Goal: Task Accomplishment & Management: Manage account settings

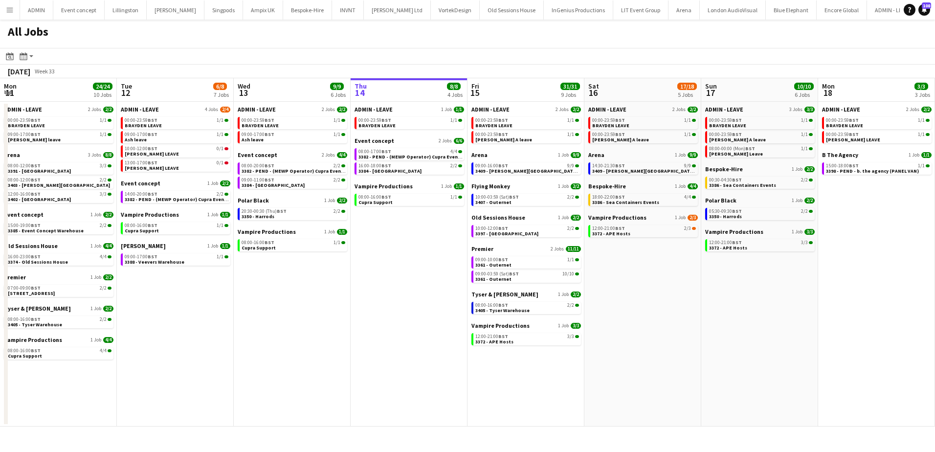
scroll to position [0, 234]
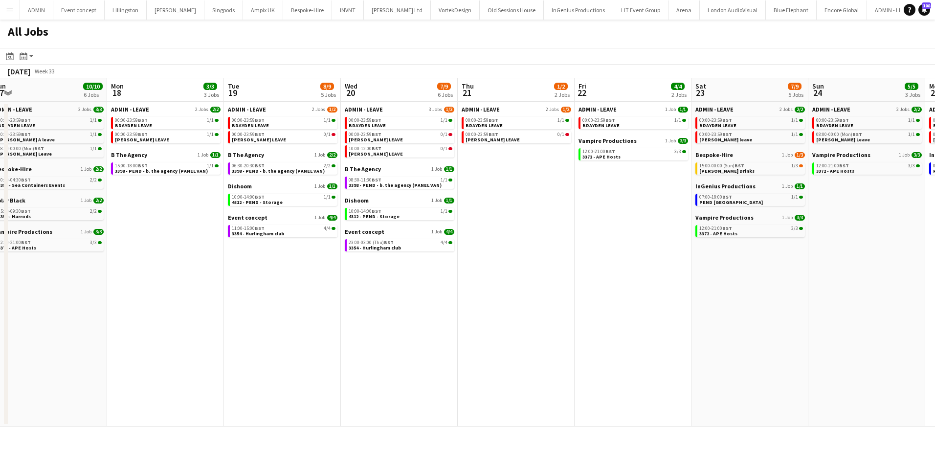
drag, startPoint x: 669, startPoint y: 265, endPoint x: 215, endPoint y: 233, distance: 455.4
click at [215, 233] on app-calendar-viewport "Thu 14 8/8 4 Jobs Fri 15 31/31 9 Jobs Sat 16 17/18 5 Jobs Sun 17 10/10 6 Jobs M…" at bounding box center [467, 252] width 935 height 348
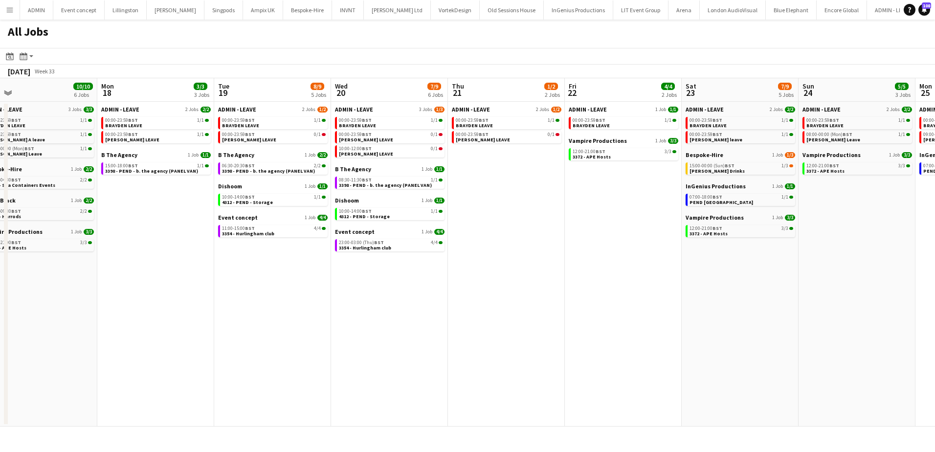
scroll to position [0, 285]
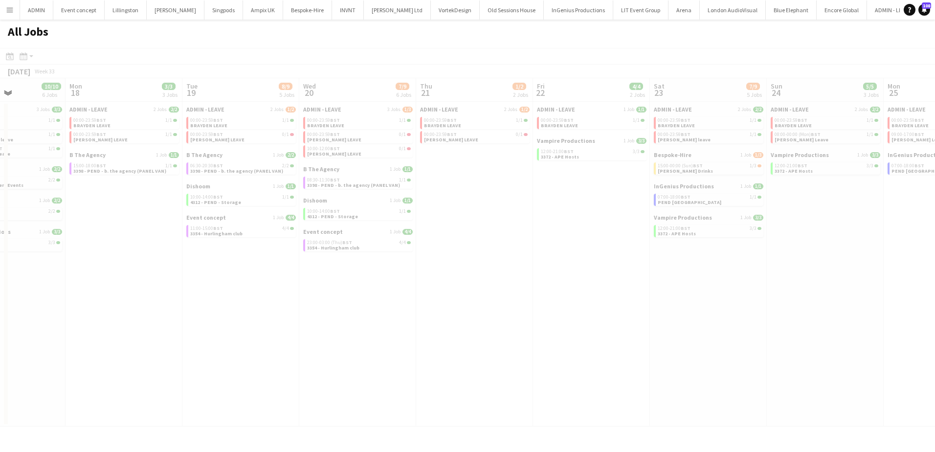
drag, startPoint x: 629, startPoint y: 275, endPoint x: 351, endPoint y: 236, distance: 281.5
click at [342, 238] on app-all-jobs "All Jobs Date picker [DATE] [DATE] [DATE] M [DATE] T [DATE] W [DATE] T [DATE] F…" at bounding box center [467, 223] width 935 height 407
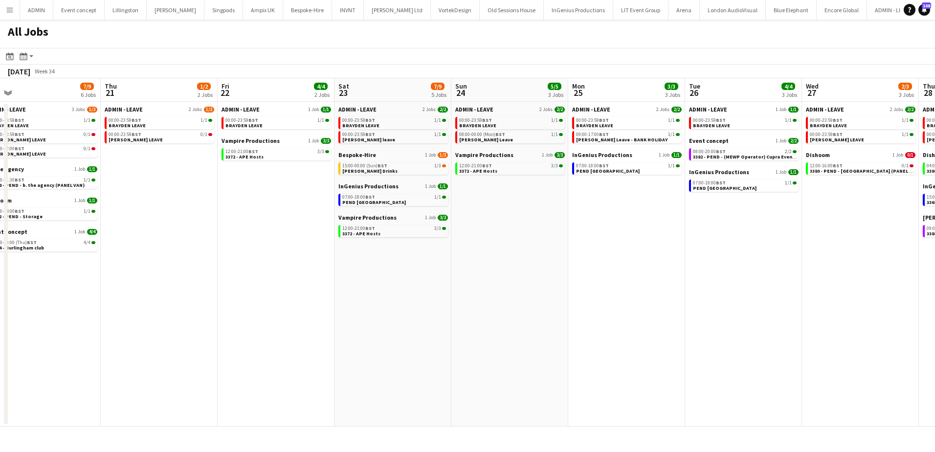
drag, startPoint x: 636, startPoint y: 258, endPoint x: 320, endPoint y: 248, distance: 315.5
click at [320, 248] on app-calendar-viewport "Sun 17 10/10 6 Jobs Mon 18 3/3 3 Jobs Tue 19 8/9 5 Jobs Wed 20 7/9 6 Jobs Thu 2…" at bounding box center [467, 252] width 935 height 348
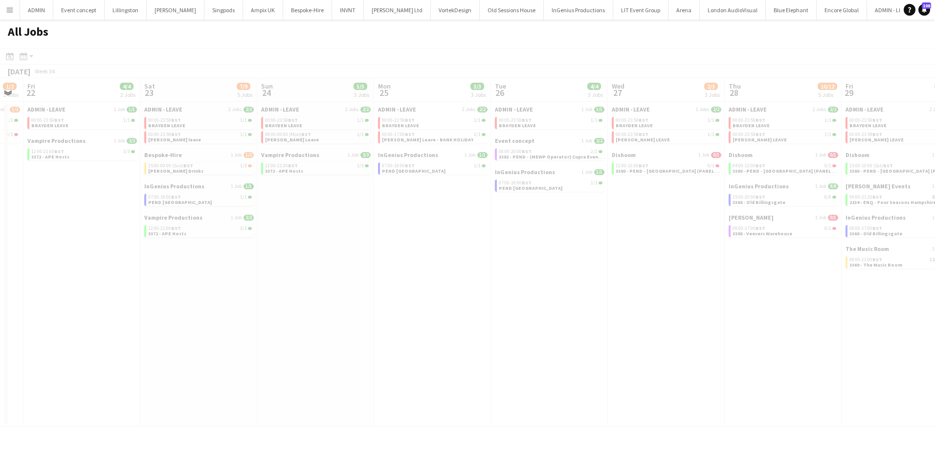
drag, startPoint x: 557, startPoint y: 245, endPoint x: 321, endPoint y: 235, distance: 236.4
click at [299, 235] on app-all-jobs "All Jobs Date picker [DATE] [DATE] [DATE] M [DATE] T [DATE] W [DATE] T [DATE] F…" at bounding box center [467, 223] width 935 height 407
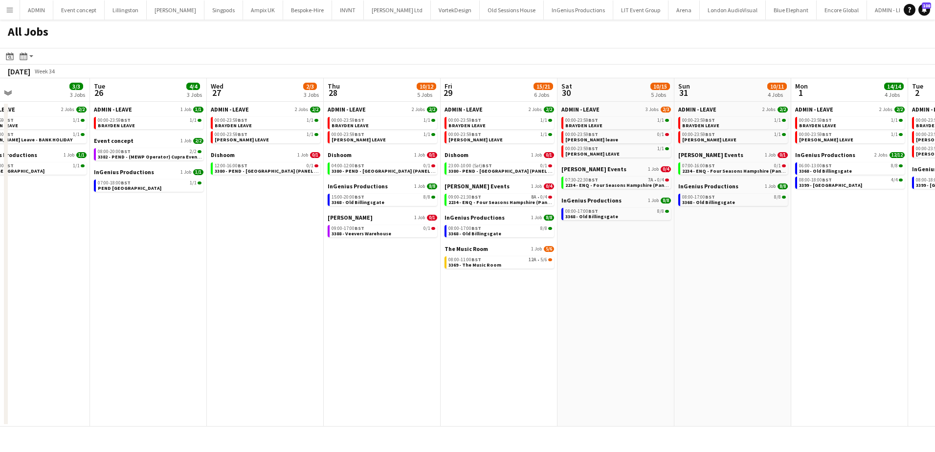
scroll to position [0, 309]
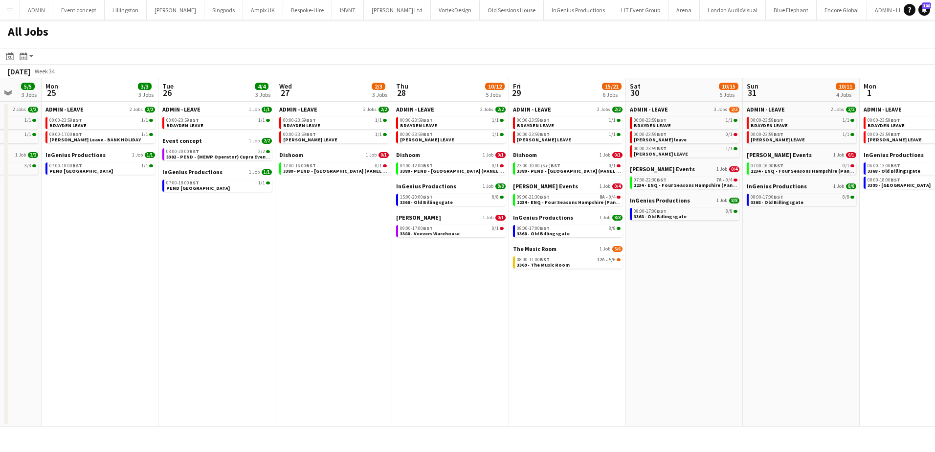
drag, startPoint x: 770, startPoint y: 295, endPoint x: 438, endPoint y: 257, distance: 334.7
click at [438, 257] on app-calendar-viewport "Fri 22 4/4 2 Jobs Sat 23 7/9 5 Jobs Sun 24 5/5 3 Jobs Mon 25 3/3 3 Jobs Tue 26 …" at bounding box center [467, 252] width 935 height 348
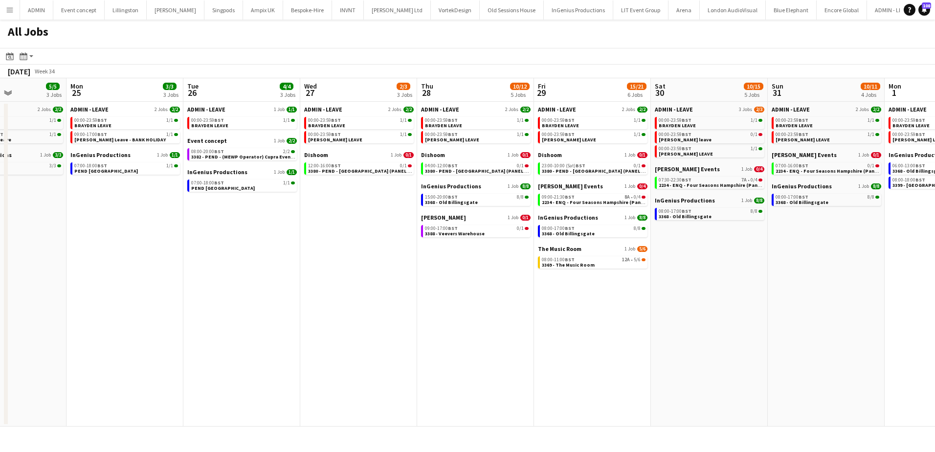
scroll to position [0, 272]
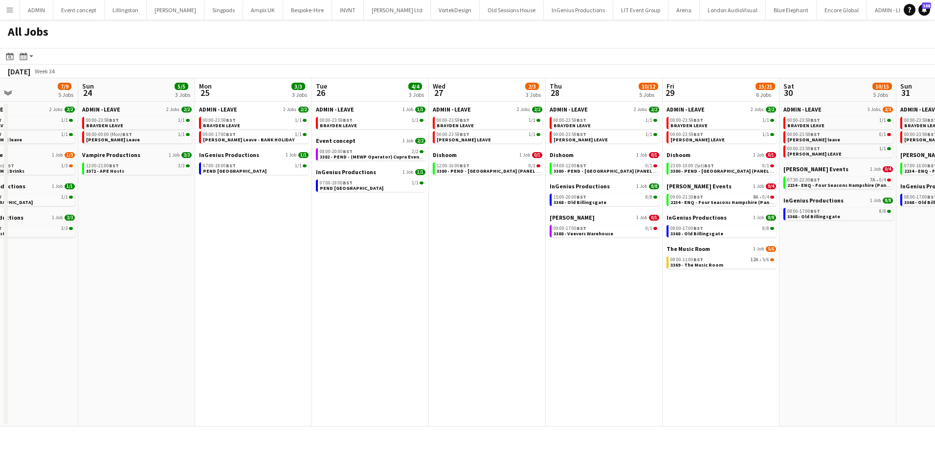
drag, startPoint x: 318, startPoint y: 271, endPoint x: 361, endPoint y: 230, distance: 58.8
click at [472, 277] on app-calendar-viewport "Thu 21 1/2 2 Jobs Fri 22 4/4 2 Jobs Sat 23 7/9 5 Jobs Sun 24 5/5 3 Jobs Mon 25 …" at bounding box center [467, 252] width 935 height 348
click at [243, 173] on link "07:00-18:00 BST 1/1 PEND [GEOGRAPHIC_DATA]" at bounding box center [255, 167] width 104 height 11
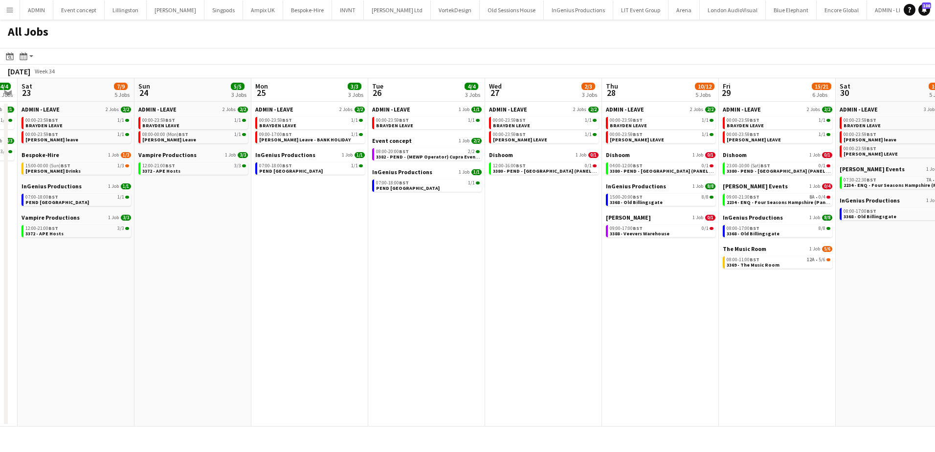
scroll to position [0, 215]
drag, startPoint x: 337, startPoint y: 242, endPoint x: 391, endPoint y: 246, distance: 53.5
click at [391, 246] on app-calendar-viewport "Thu 21 1/2 2 Jobs Fri 22 4/4 2 Jobs Sat 23 7/9 5 Jobs Sun 24 5/5 3 Jobs Mon 25 …" at bounding box center [467, 252] width 935 height 348
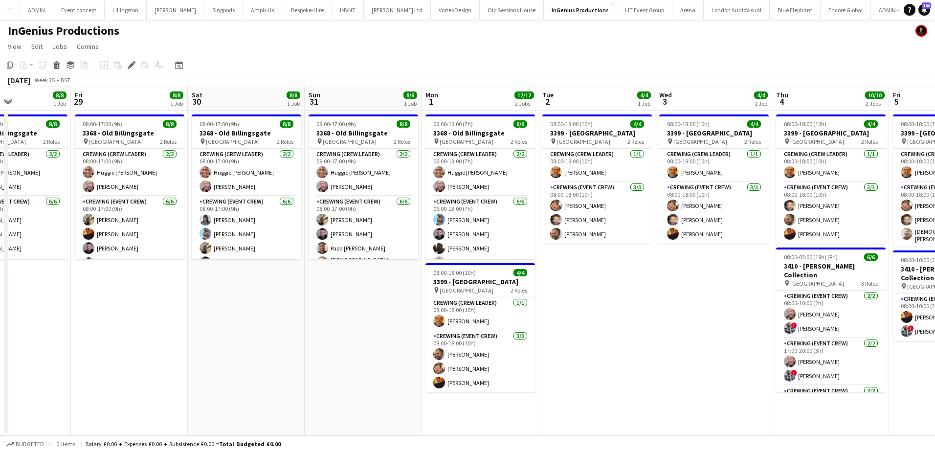
scroll to position [0, 307]
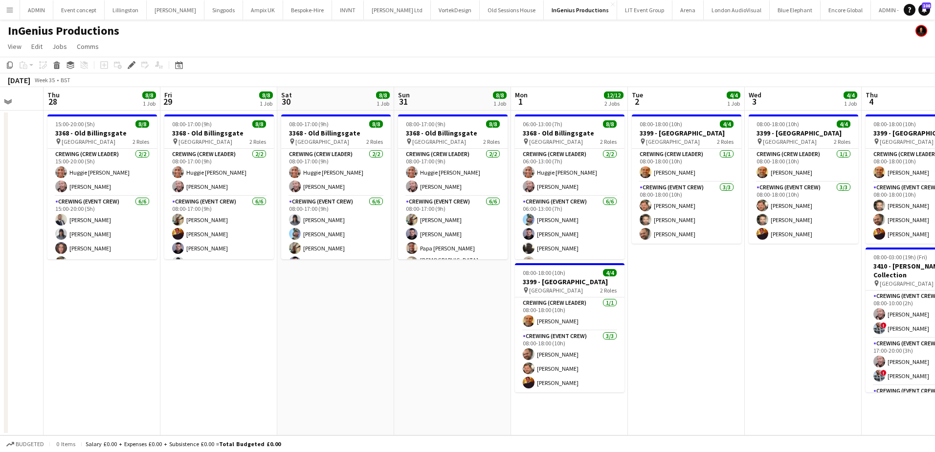
drag, startPoint x: 854, startPoint y: 291, endPoint x: 182, endPoint y: 215, distance: 676.2
click at [182, 215] on app-calendar-viewport "Mon 25 Tue 26 Wed 27 Thu 28 8/8 1 Job Fri 29 8/8 1 Job Sat 30 8/8 1 Job Sun 31 …" at bounding box center [467, 261] width 935 height 348
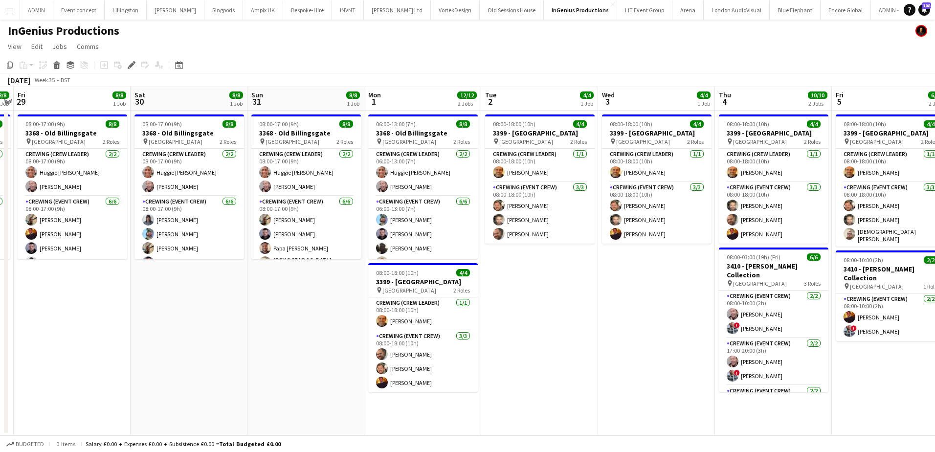
scroll to position [0, 286]
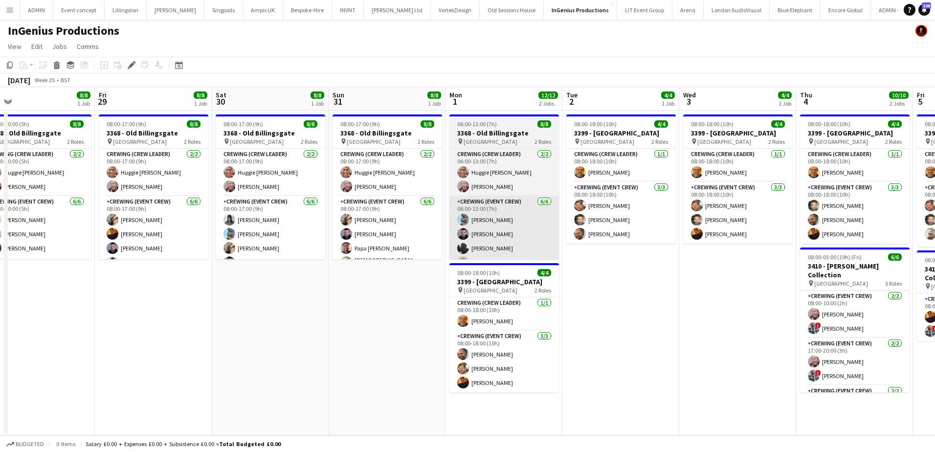
drag, startPoint x: 768, startPoint y: 288, endPoint x: 453, endPoint y: 245, distance: 317.3
click at [693, 273] on app-calendar-viewport "Tue 26 Wed 27 Thu 28 8/8 1 Job Fri 29 8/8 1 Job Sat 30 8/8 1 Job Sun 31 8/8 1 J…" at bounding box center [467, 261] width 935 height 348
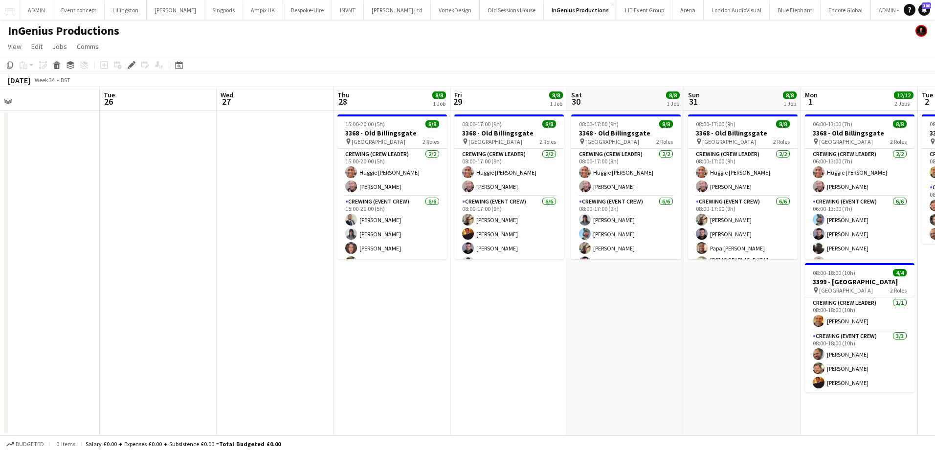
drag, startPoint x: 140, startPoint y: 280, endPoint x: 484, endPoint y: 278, distance: 343.8
click at [622, 305] on app-calendar-viewport "Sat 23 1/1 1 Job Sun 24 Mon 25 Tue 26 Wed 27 Thu 28 8/8 1 Job Fri 29 8/8 1 Job …" at bounding box center [467, 261] width 935 height 348
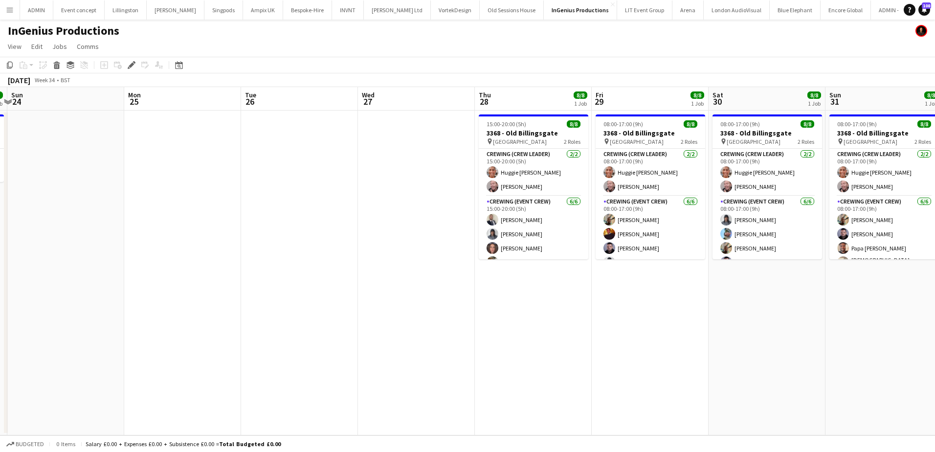
scroll to position [0, 206]
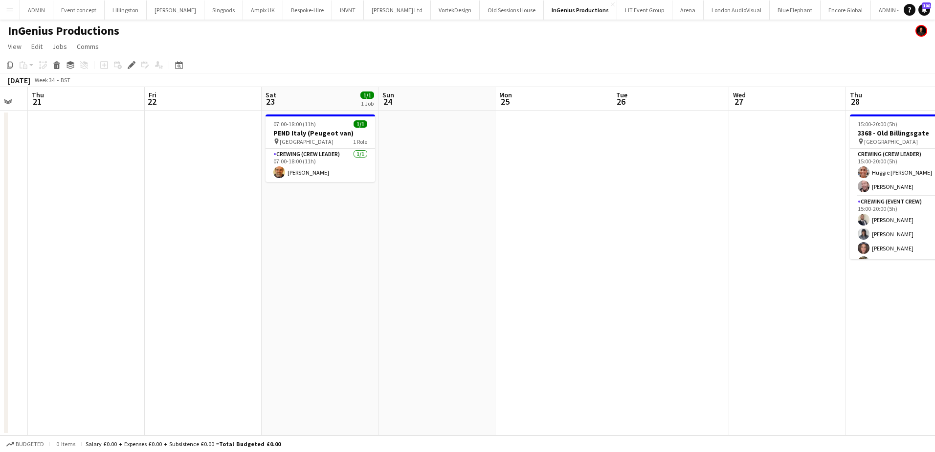
drag, startPoint x: 101, startPoint y: 233, endPoint x: 496, endPoint y: 278, distance: 398.1
click at [496, 278] on app-calendar-viewport "Tue 19 Wed 20 Thu 21 Fri 22 Sat 23 1/1 1 Job Sun 24 Mon 25 Tue 26 Wed 27 Thu 28…" at bounding box center [467, 261] width 935 height 348
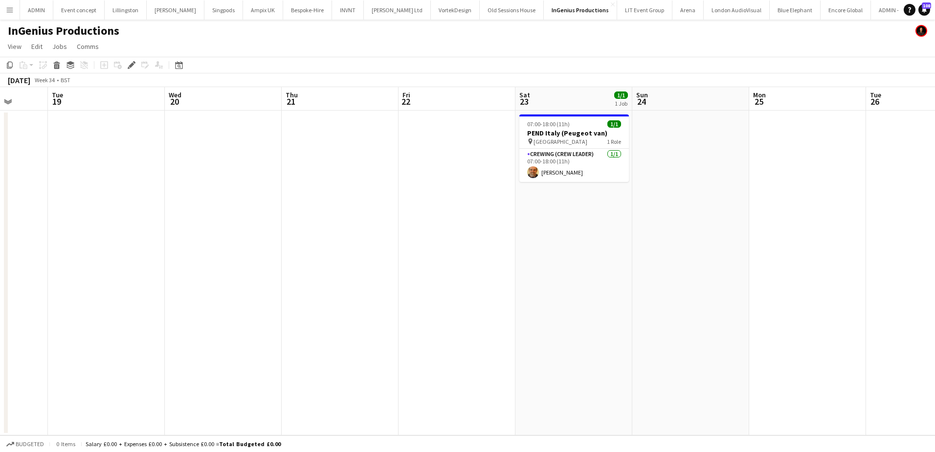
scroll to position [0, 302]
drag, startPoint x: 377, startPoint y: 254, endPoint x: 632, endPoint y: 266, distance: 254.5
click at [632, 266] on app-calendar-viewport "Sat 16 Sun 17 Mon 18 Tue 19 Wed 20 Thu 21 Fri 22 Sat 23 1/1 1 Job Sun 24 Mon 25…" at bounding box center [467, 261] width 935 height 348
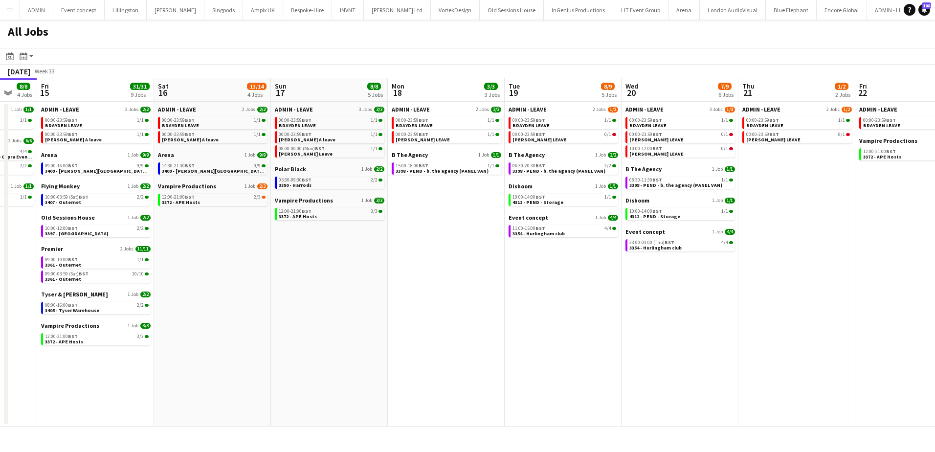
drag, startPoint x: 595, startPoint y: 315, endPoint x: 164, endPoint y: 298, distance: 431.6
click at [164, 298] on app-calendar-viewport "Tue 12 6/8 7 Jobs Wed 13 9/9 6 Jobs Thu 14 8/8 4 Jobs Fri 15 31/31 9 Jobs Sat 1…" at bounding box center [467, 252] width 935 height 348
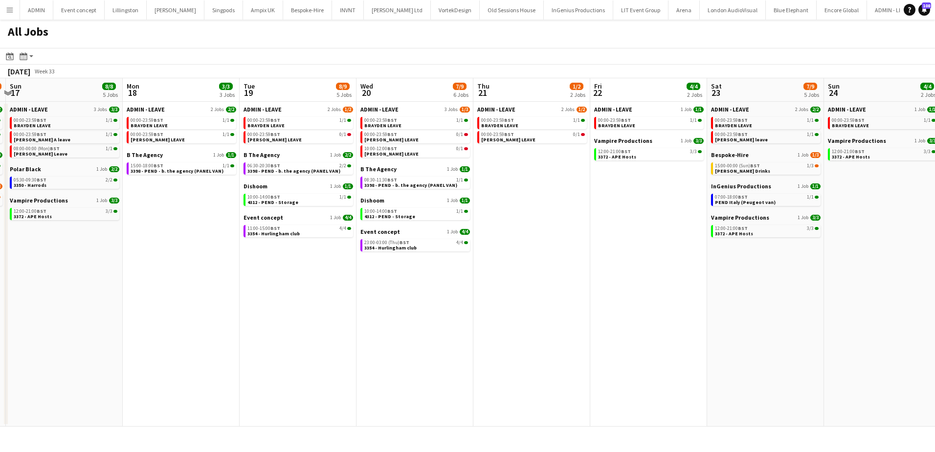
scroll to position [0, 275]
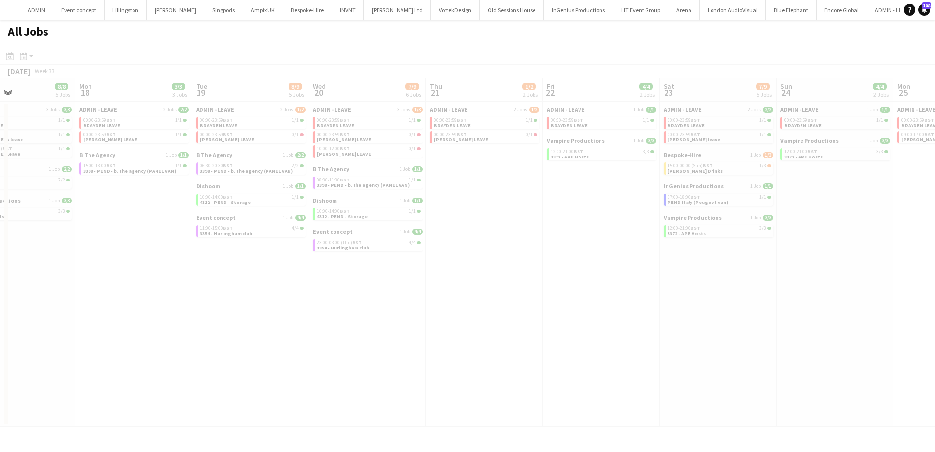
drag, startPoint x: 503, startPoint y: 311, endPoint x: 404, endPoint y: 310, distance: 98.3
click at [404, 310] on app-all-jobs "All Jobs Date picker AUG 2025 AUG 2025 Monday M Tuesday T Wednesday W Thursday …" at bounding box center [467, 223] width 935 height 407
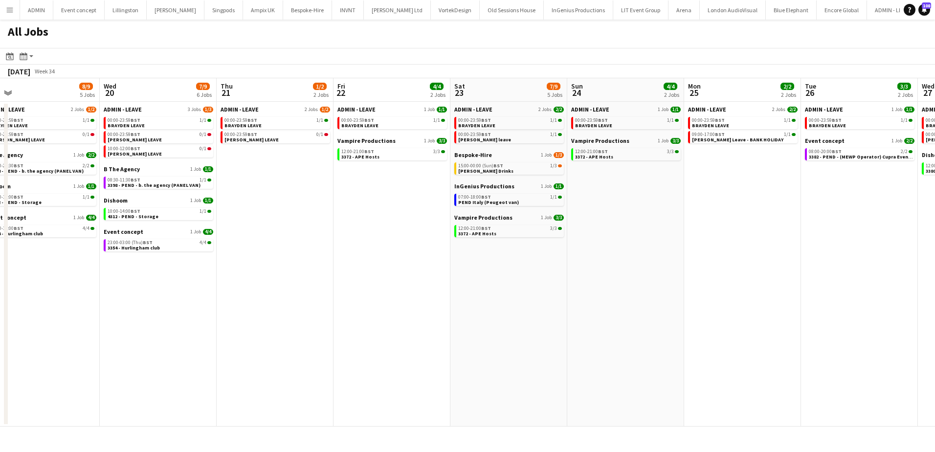
drag, startPoint x: 816, startPoint y: 232, endPoint x: 593, endPoint y: 225, distance: 222.6
click at [606, 225] on app-calendar-viewport "Sat 16 13/14 4 Jobs Sun 17 8/8 5 Jobs Mon 18 3/3 3 Jobs Tue 19 8/9 5 Jobs Wed 2…" at bounding box center [467, 252] width 935 height 348
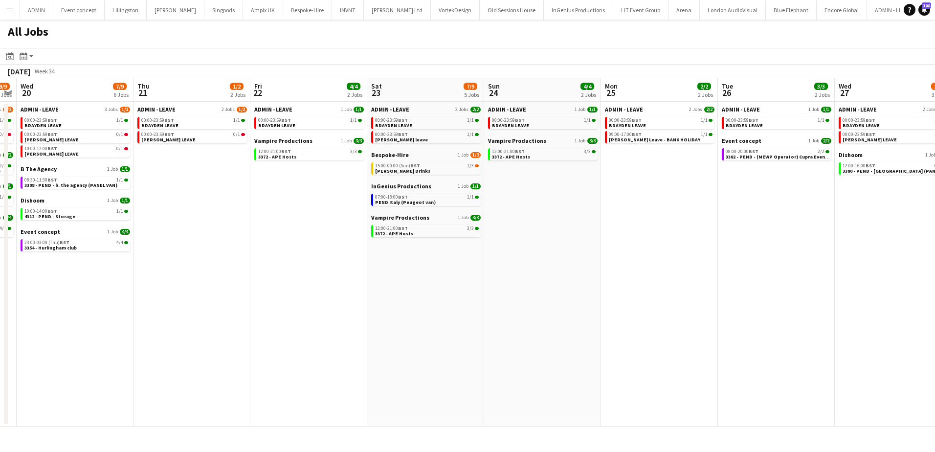
scroll to position [0, 386]
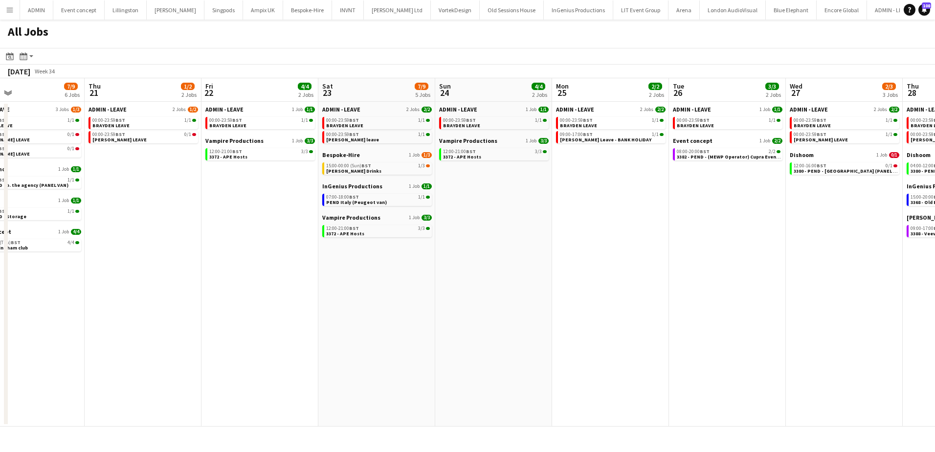
drag, startPoint x: 646, startPoint y: 230, endPoint x: 509, endPoint y: 212, distance: 138.1
click at [511, 212] on app-calendar-viewport "Sun 17 8/8 5 Jobs Mon 18 3/3 3 Jobs Tue 19 8/9 5 Jobs Wed 20 7/9 6 Jobs Thu 21 …" at bounding box center [467, 252] width 935 height 348
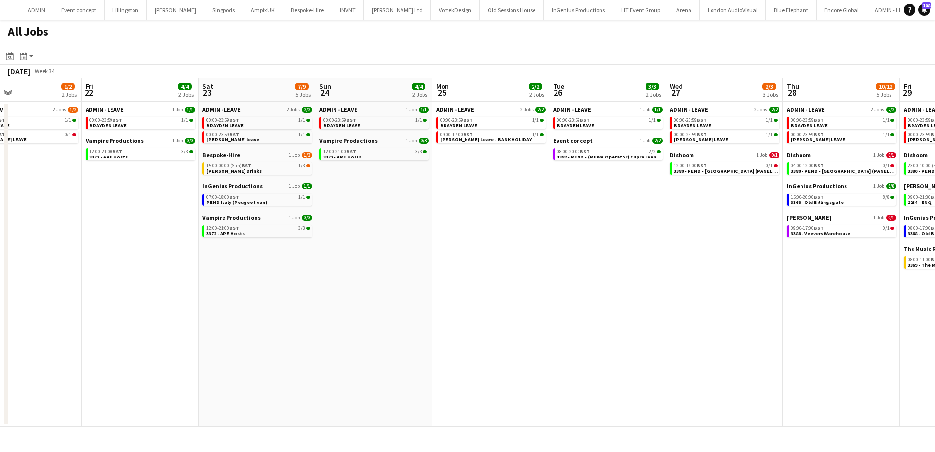
scroll to position [0, 272]
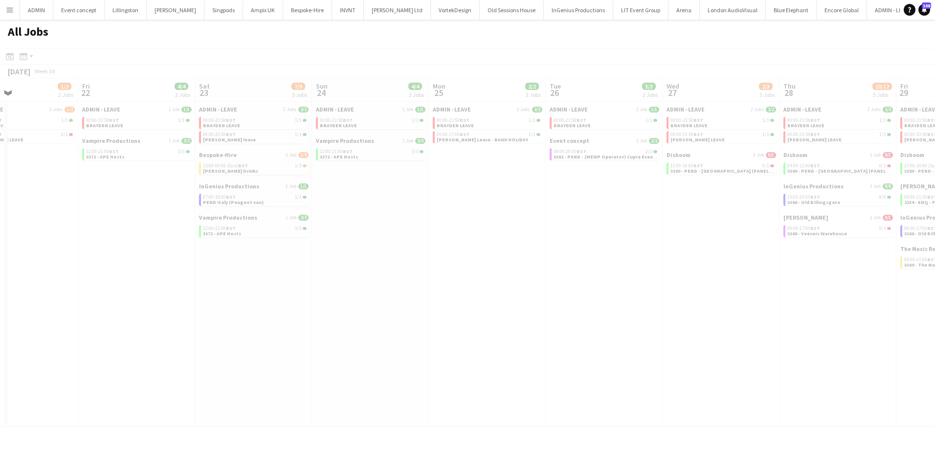
drag, startPoint x: 798, startPoint y: 206, endPoint x: 675, endPoint y: 192, distance: 123.6
click at [675, 192] on app-calendar-viewport "Tue 19 8/9 5 Jobs Wed 20 7/9 6 Jobs Thu 21 1/2 2 Jobs Fri 22 4/4 2 Jobs Sat 23 …" at bounding box center [467, 252] width 935 height 348
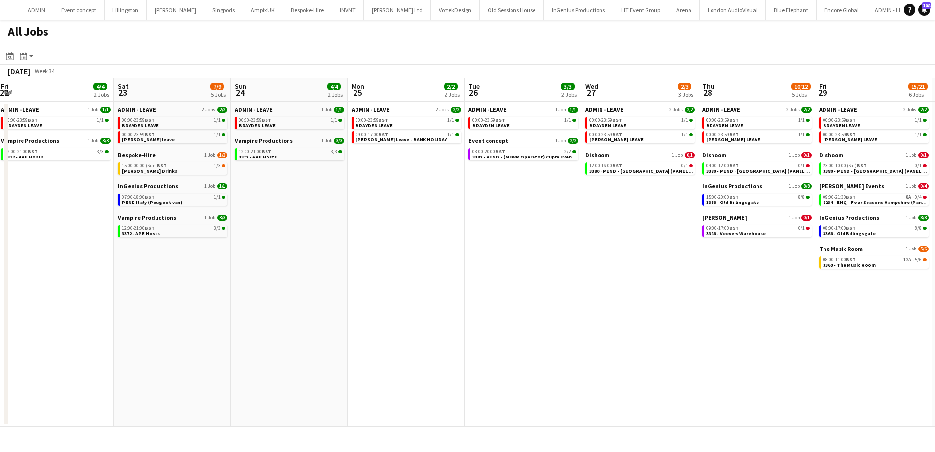
drag, startPoint x: 699, startPoint y: 192, endPoint x: 616, endPoint y: 188, distance: 83.2
click at [617, 188] on app-calendar-viewport "Tue 19 8/9 5 Jobs Wed 20 7/9 6 Jobs Thu 21 1/2 2 Jobs Fri 22 4/4 2 Jobs Sat 23 …" at bounding box center [467, 252] width 935 height 348
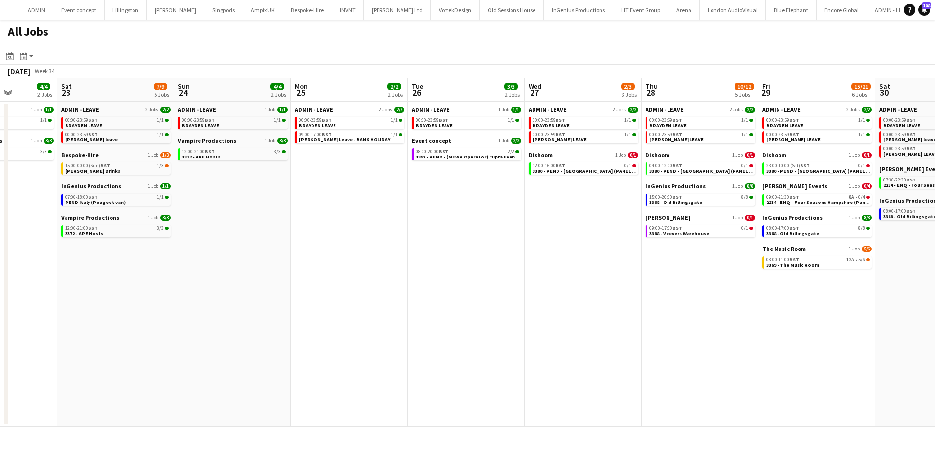
scroll to position [0, 324]
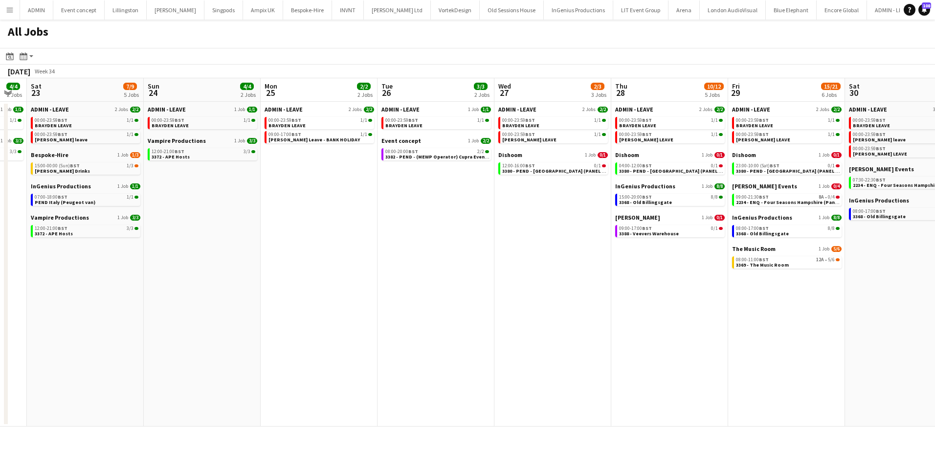
drag, startPoint x: 457, startPoint y: 240, endPoint x: 263, endPoint y: 234, distance: 194.2
click at [262, 234] on app-calendar-viewport "Wed 20 7/9 6 Jobs Thu 21 1/2 2 Jobs Fri 22 4/4 2 Jobs Sat 23 7/9 5 Jobs Sun 24 …" at bounding box center [467, 252] width 935 height 348
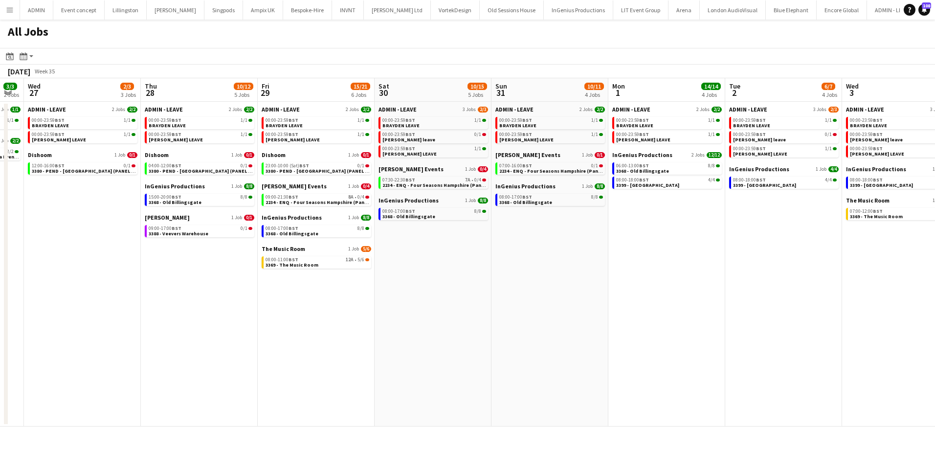
drag, startPoint x: 784, startPoint y: 242, endPoint x: 427, endPoint y: 254, distance: 356.7
click at [427, 254] on app-calendar-viewport "Sun 24 4/4 2 Jobs Mon 25 2/2 2 Jobs Tue 26 3/3 2 Jobs Wed 27 2/3 3 Jobs Thu 28 …" at bounding box center [467, 252] width 935 height 348
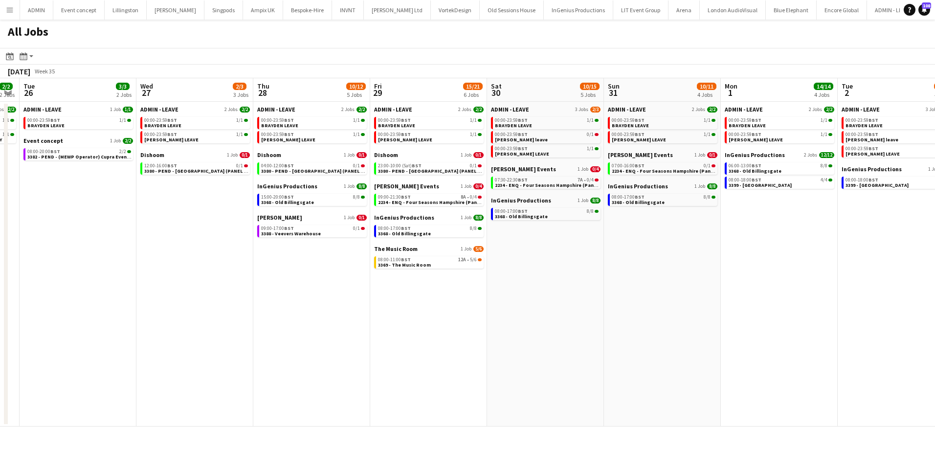
drag, startPoint x: 777, startPoint y: 258, endPoint x: 898, endPoint y: 258, distance: 120.8
click at [898, 258] on app-calendar-viewport "Sun 24 4/4 2 Jobs Mon 25 2/2 2 Jobs Tue 26 3/3 2 Jobs Wed 27 2/3 3 Jobs Thu 28 …" at bounding box center [467, 252] width 935 height 348
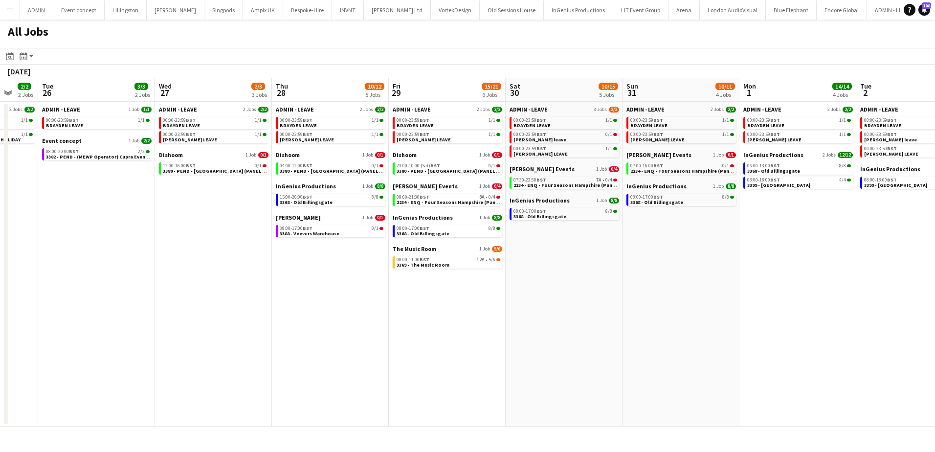
drag, startPoint x: 507, startPoint y: 318, endPoint x: 637, endPoint y: 318, distance: 130.1
click at [637, 318] on app-calendar-viewport "Sat 23 7/9 5 Jobs Sun 24 4/4 2 Jobs Mon 25 2/2 2 Jobs Tue 26 3/3 2 Jobs Wed 27 …" at bounding box center [467, 252] width 935 height 348
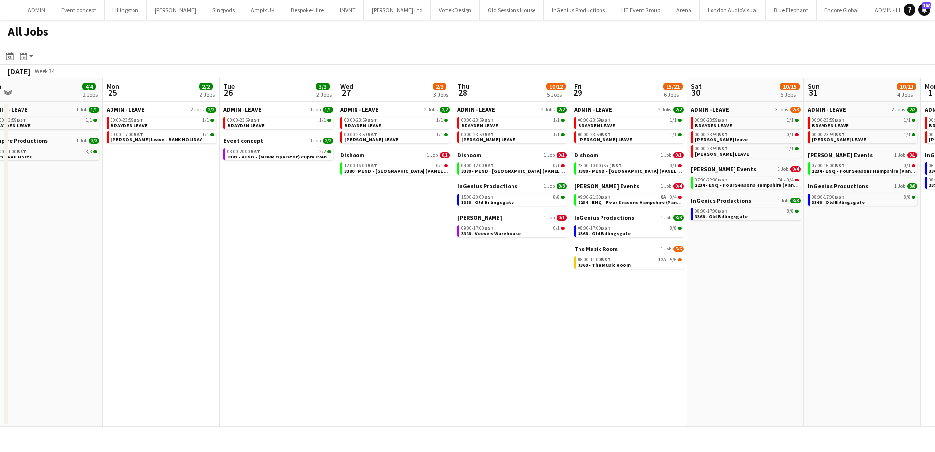
scroll to position [0, 286]
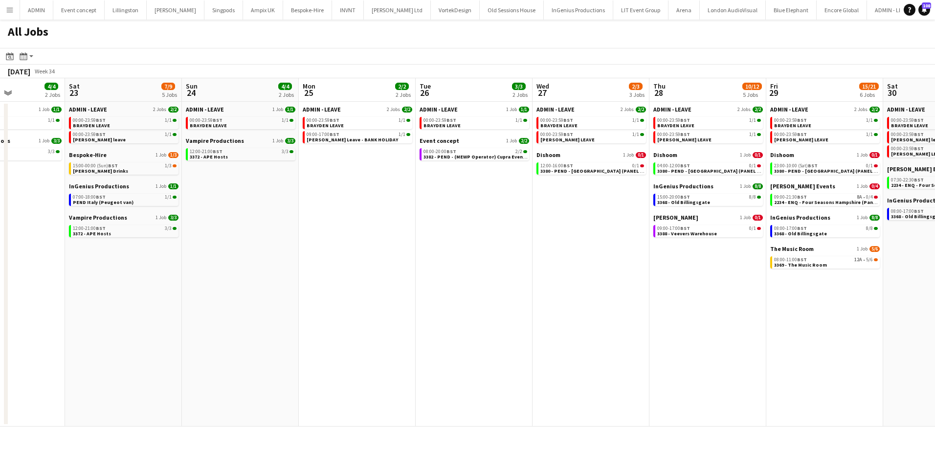
drag, startPoint x: 411, startPoint y: 308, endPoint x: 671, endPoint y: 308, distance: 260.6
click at [671, 308] on app-calendar-viewport "Wed 20 7/9 6 Jobs Thu 21 1/2 2 Jobs Fri 22 4/4 2 Jobs Sat 23 7/9 5 Jobs Sun 24 …" at bounding box center [467, 252] width 935 height 348
